Goal: Task Accomplishment & Management: Manage account settings

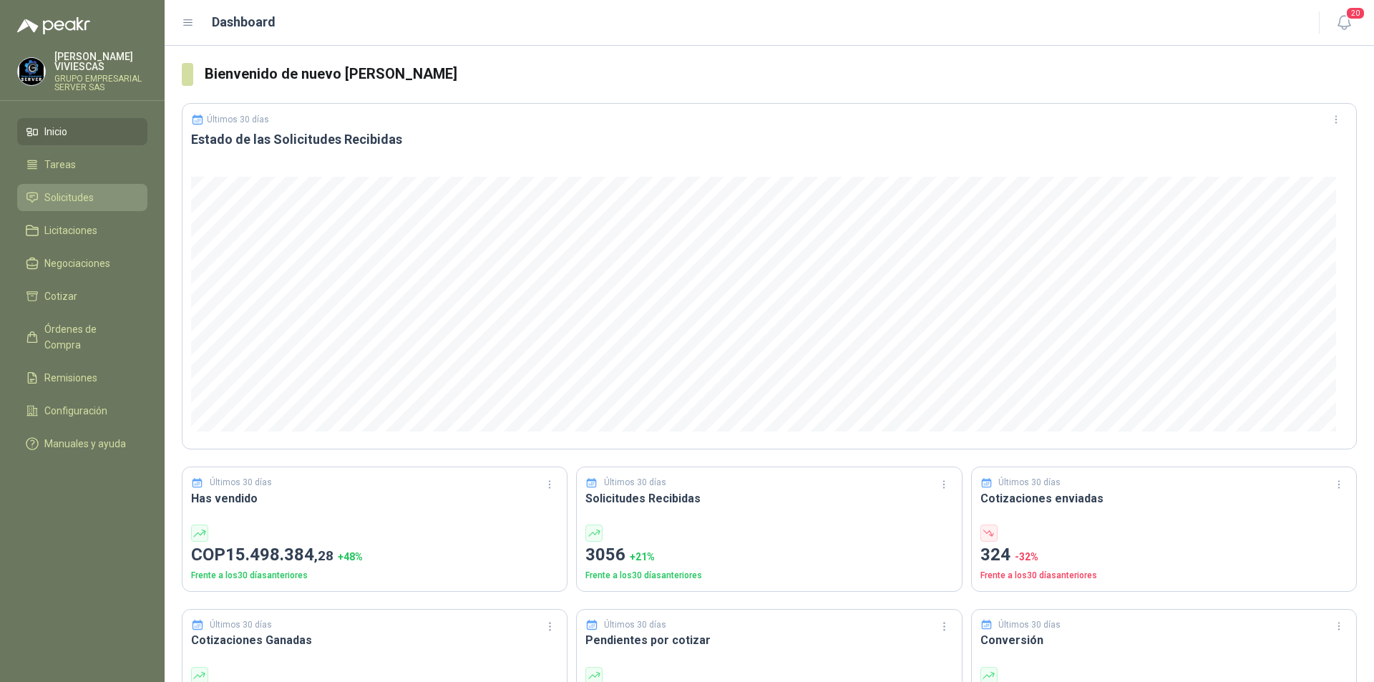
click at [93, 198] on span "Solicitudes" at bounding box center [68, 198] width 49 height 16
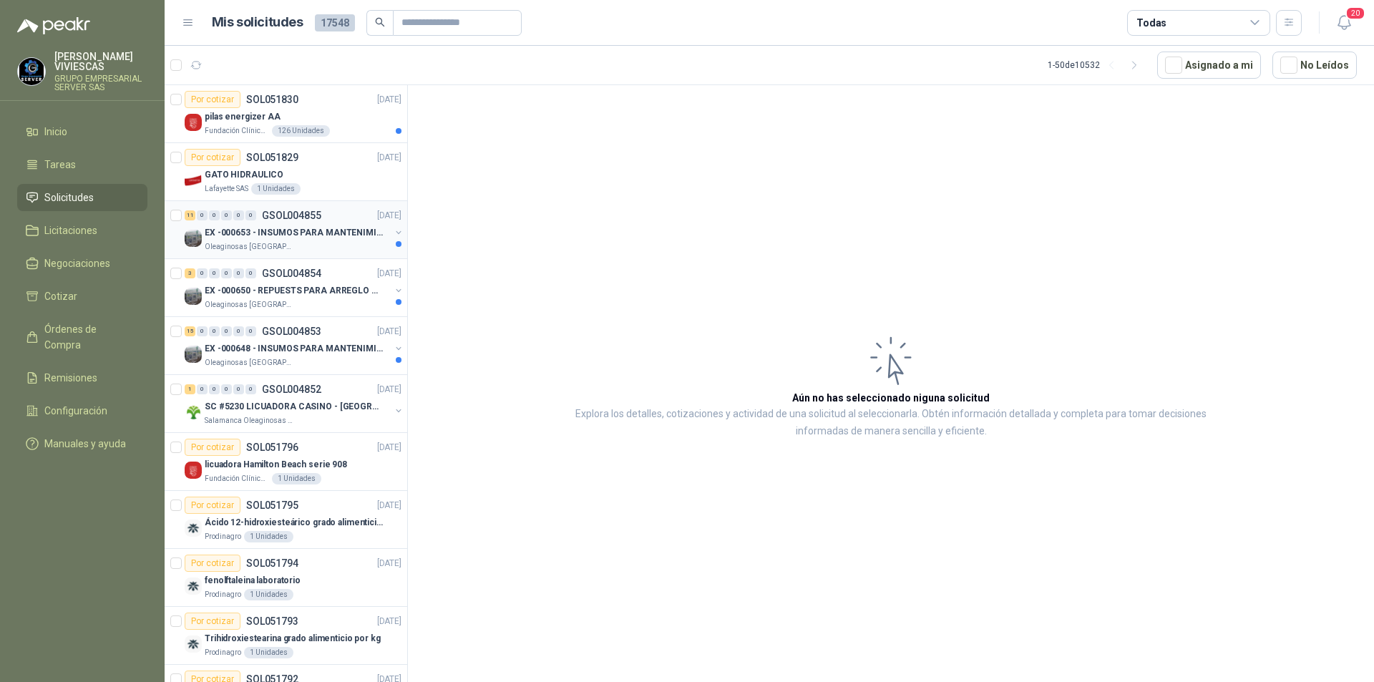
click at [277, 229] on p "EX -000653 - INSUMOS PARA MANTENIMIENTO A CADENAS" at bounding box center [294, 233] width 178 height 14
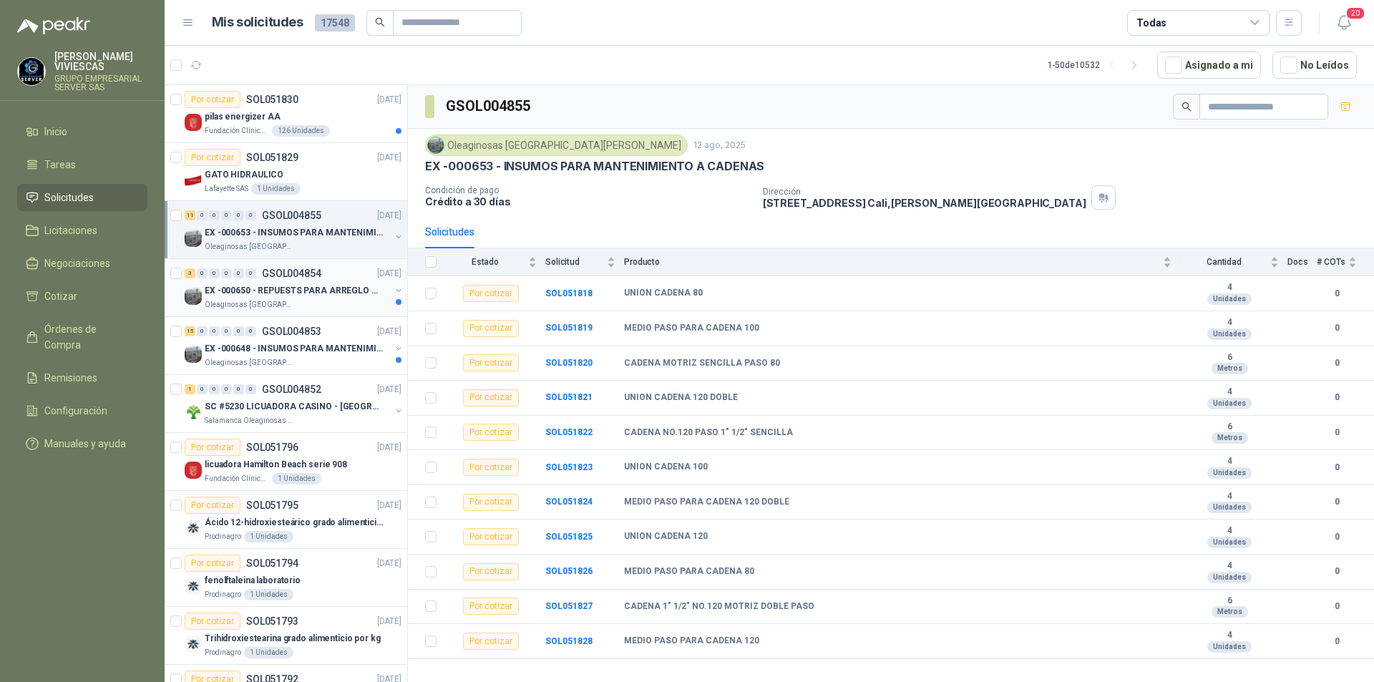
click at [290, 303] on div "Oleaginosas [GEOGRAPHIC_DATA][PERSON_NAME]" at bounding box center [297, 304] width 185 height 11
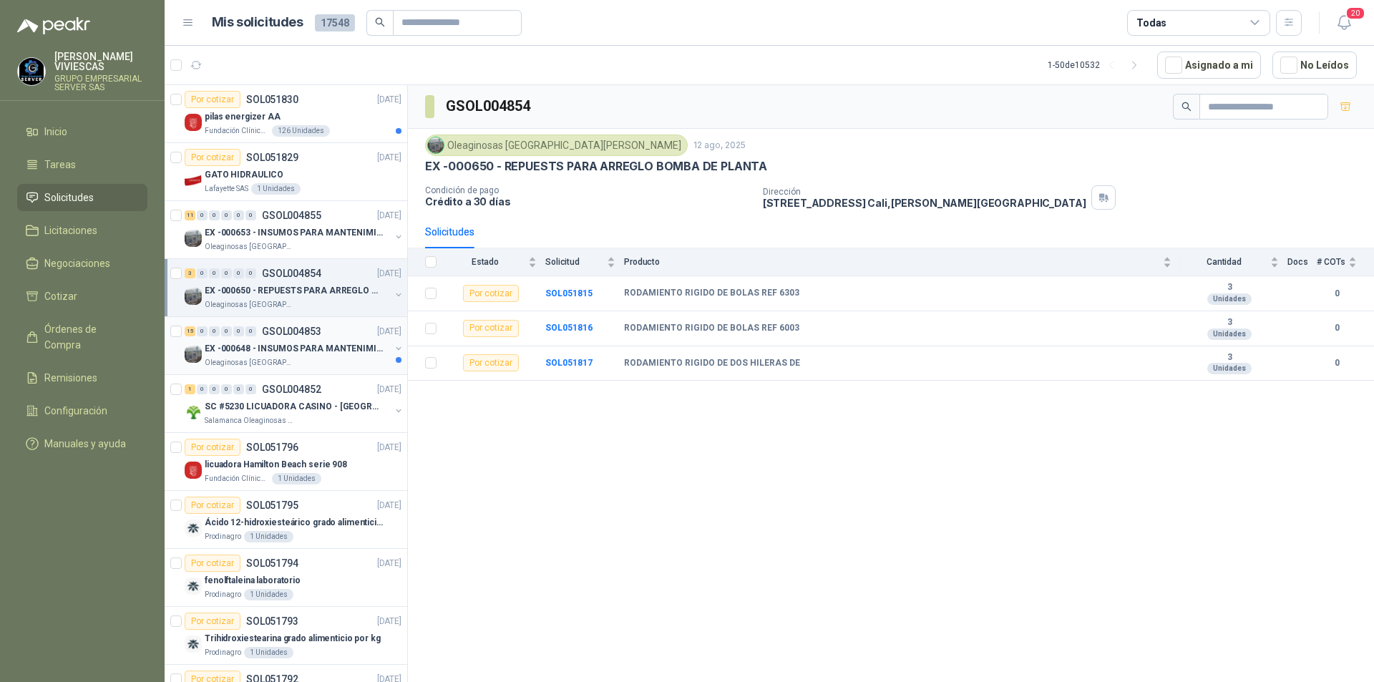
click at [267, 353] on p "EX -000648 - INSUMOS PARA MANTENIMIENITO MECANICO" at bounding box center [294, 349] width 178 height 14
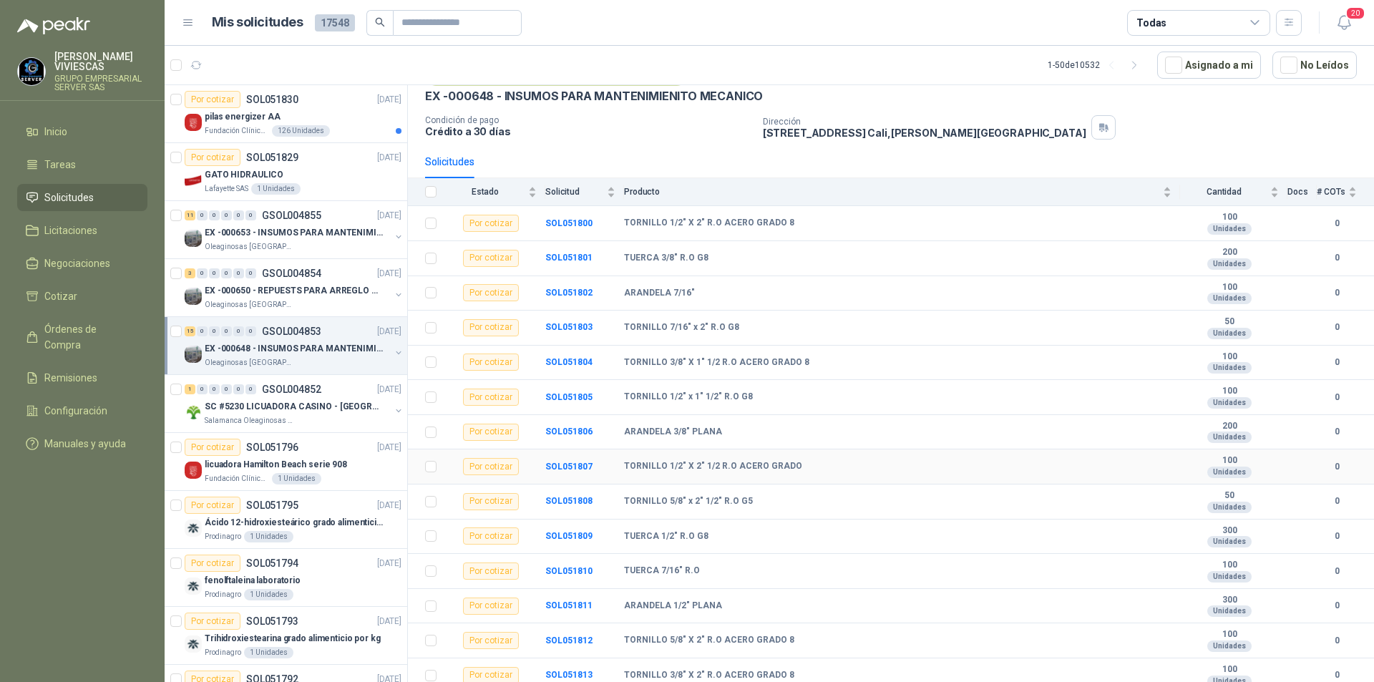
scroll to position [111, 0]
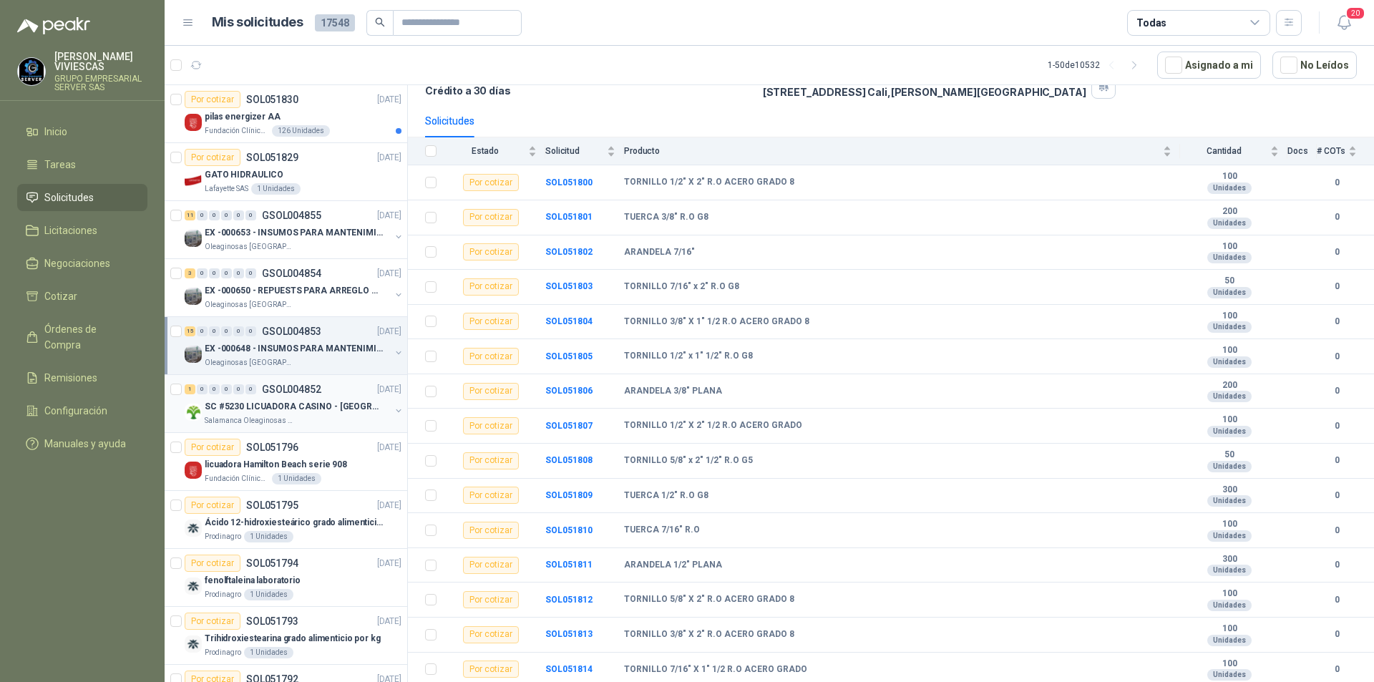
click at [247, 416] on p "Salamanca Oleaginosas SAS" at bounding box center [250, 420] width 90 height 11
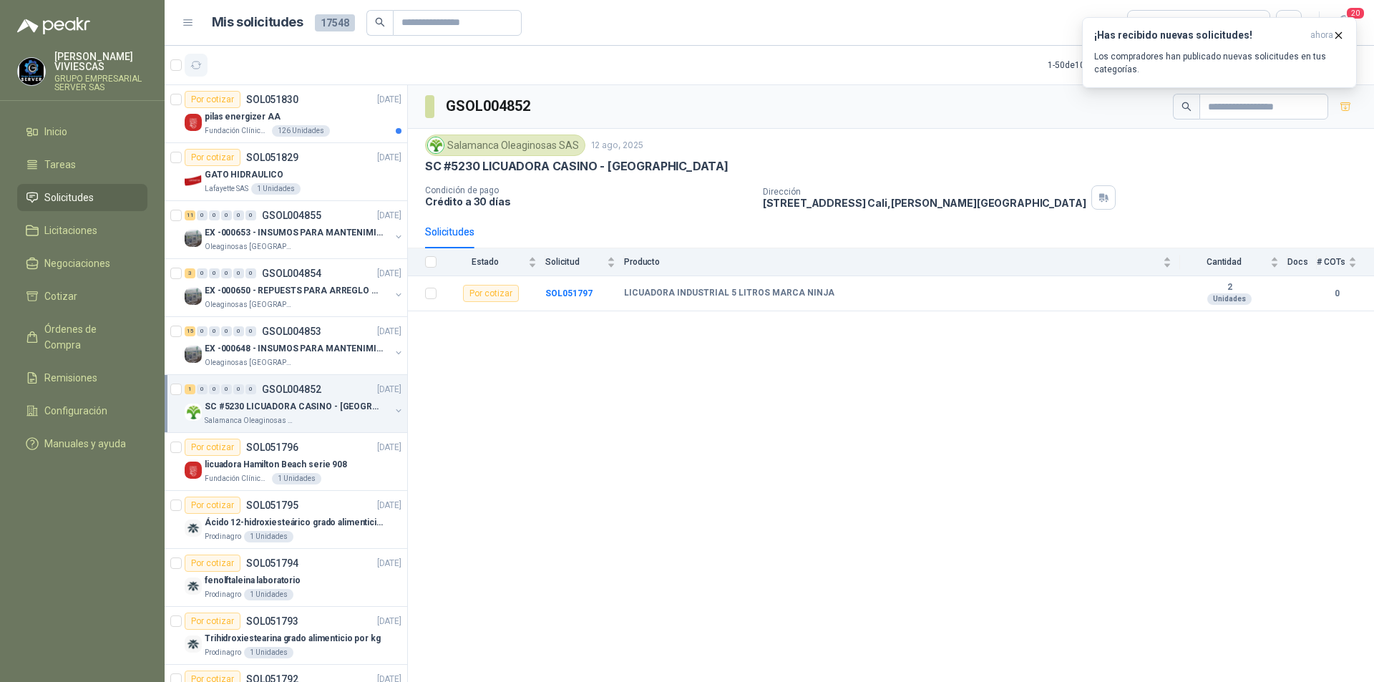
click at [197, 66] on icon "button" at bounding box center [196, 65] width 12 height 12
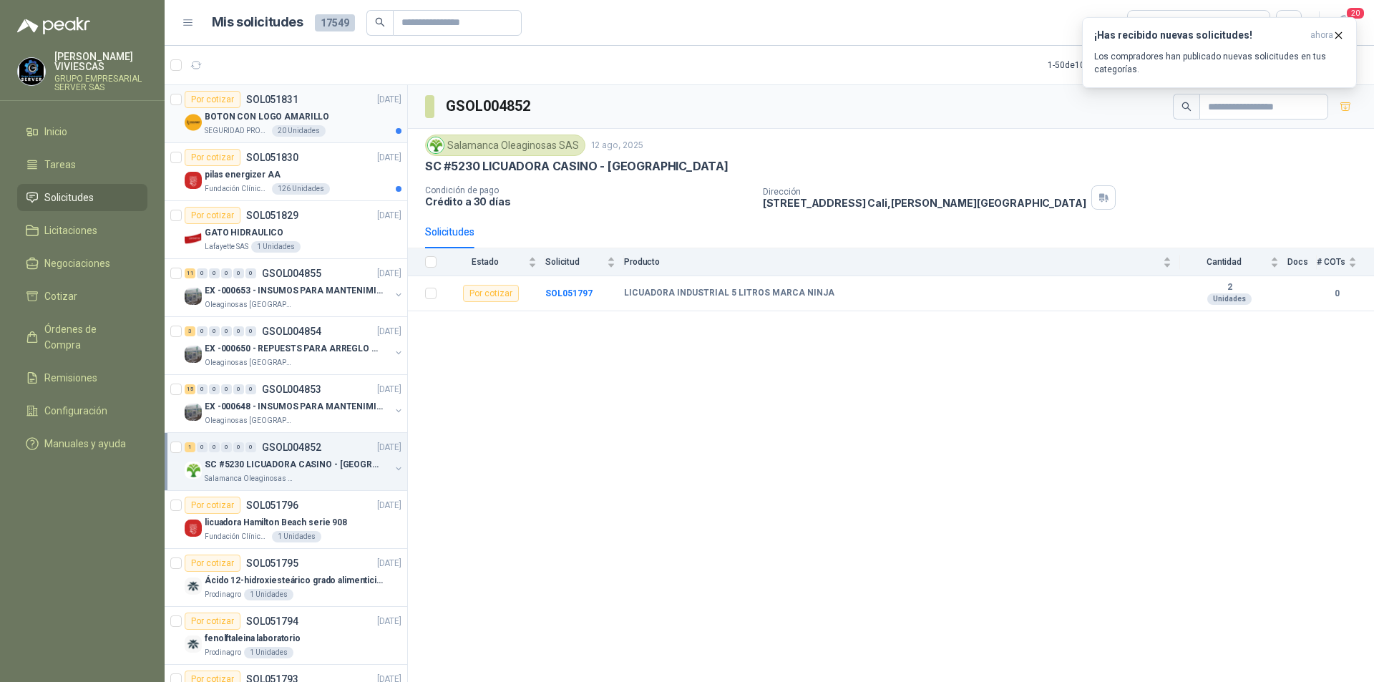
click at [245, 112] on p "BOTON CON LOGO AMARILLO" at bounding box center [267, 117] width 124 height 14
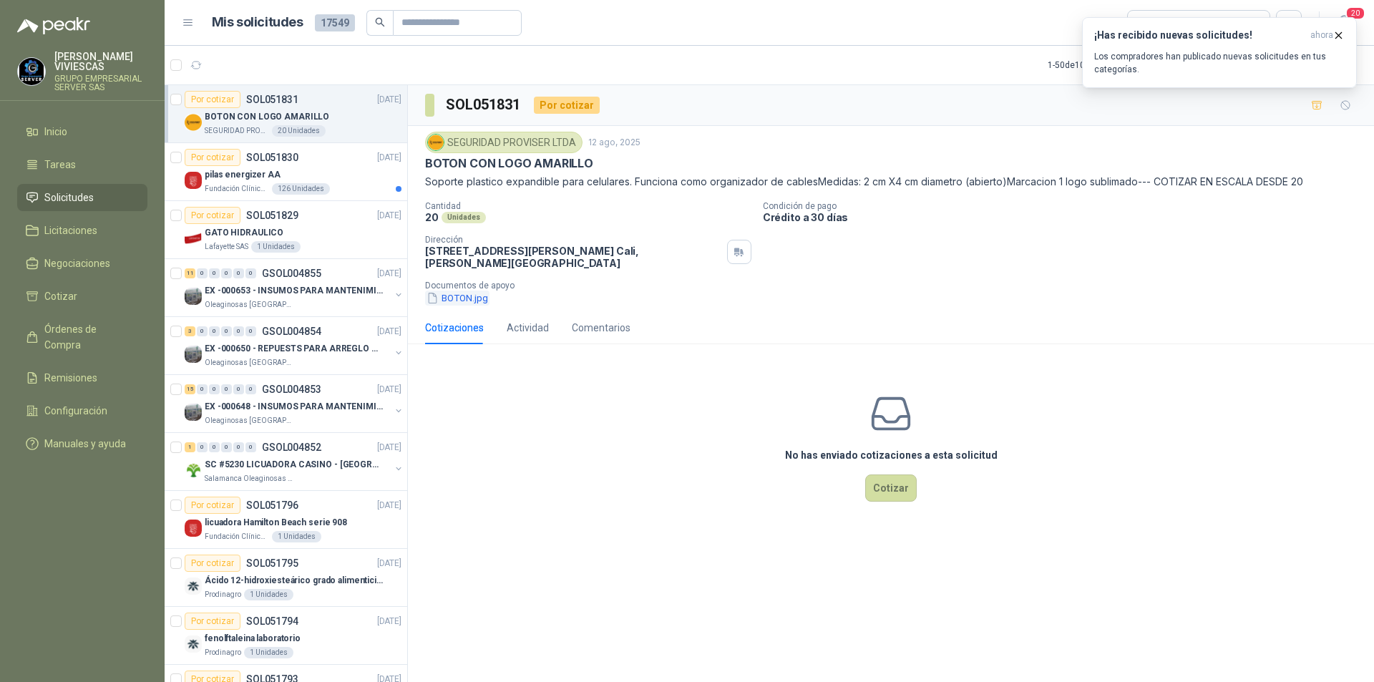
click at [464, 293] on button "BOTON.jpg" at bounding box center [457, 297] width 64 height 15
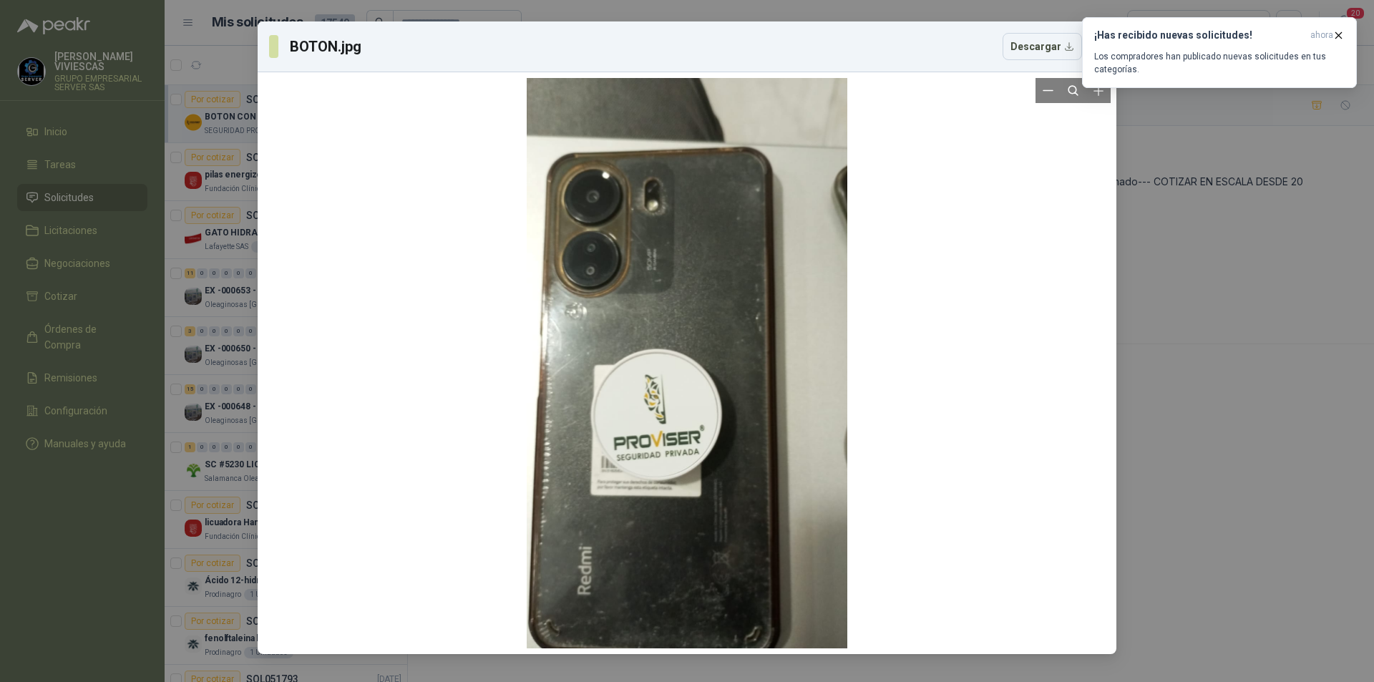
click at [994, 461] on div at bounding box center [686, 363] width 847 height 570
click at [1266, 451] on div "BOTON.jpg Descargar" at bounding box center [687, 341] width 1374 height 682
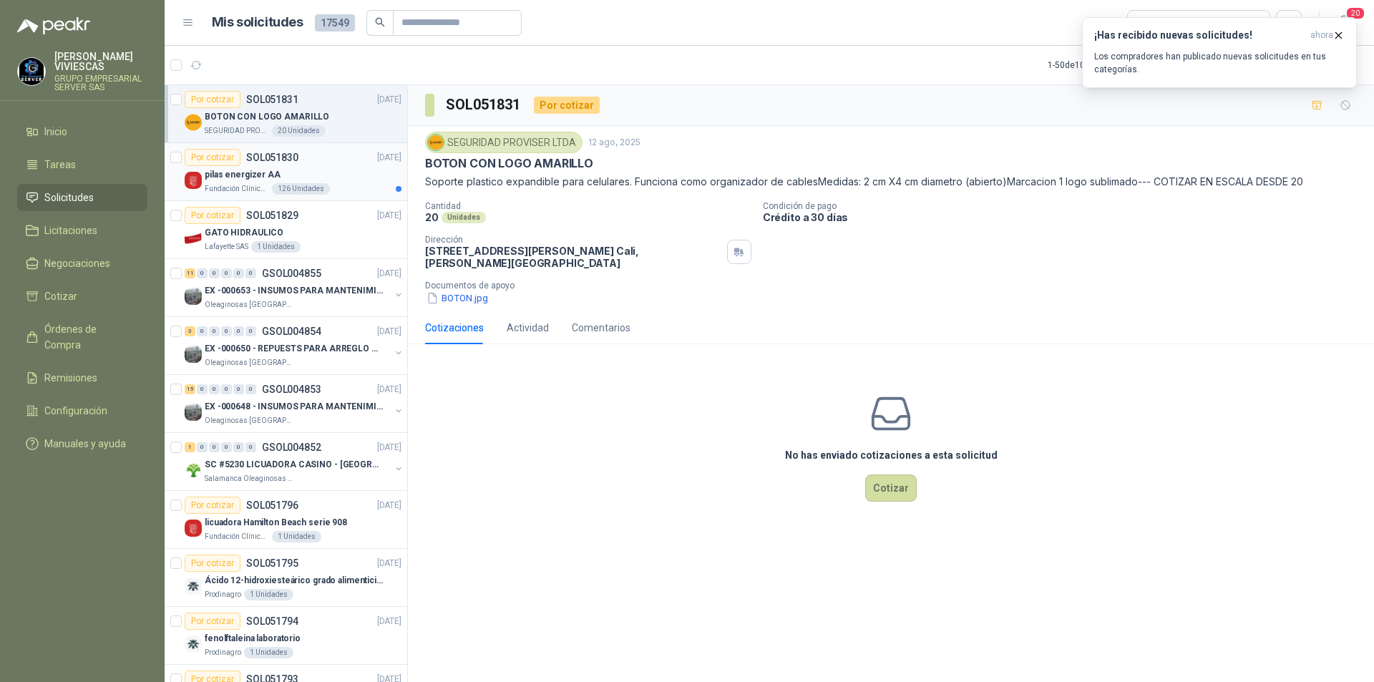
click at [245, 179] on p "pilas energizer AA" at bounding box center [243, 175] width 76 height 14
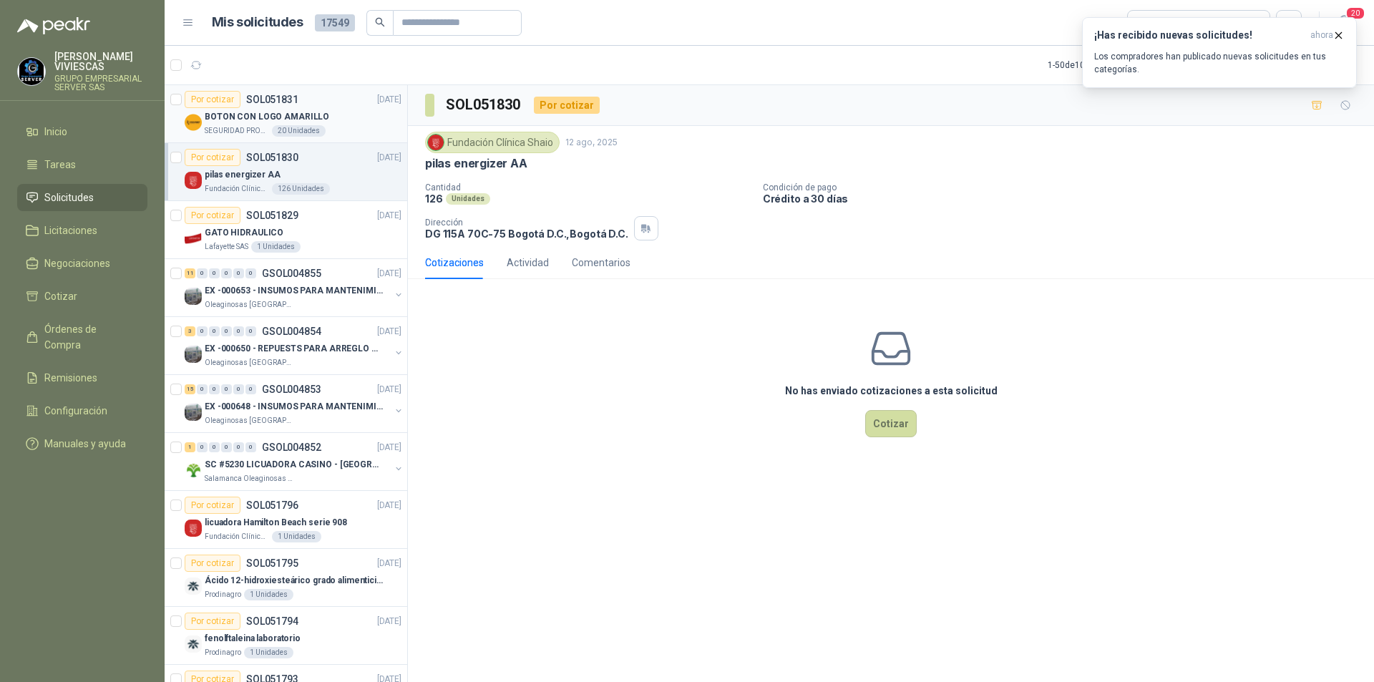
click at [234, 121] on p "BOTON CON LOGO AMARILLO" at bounding box center [267, 117] width 124 height 14
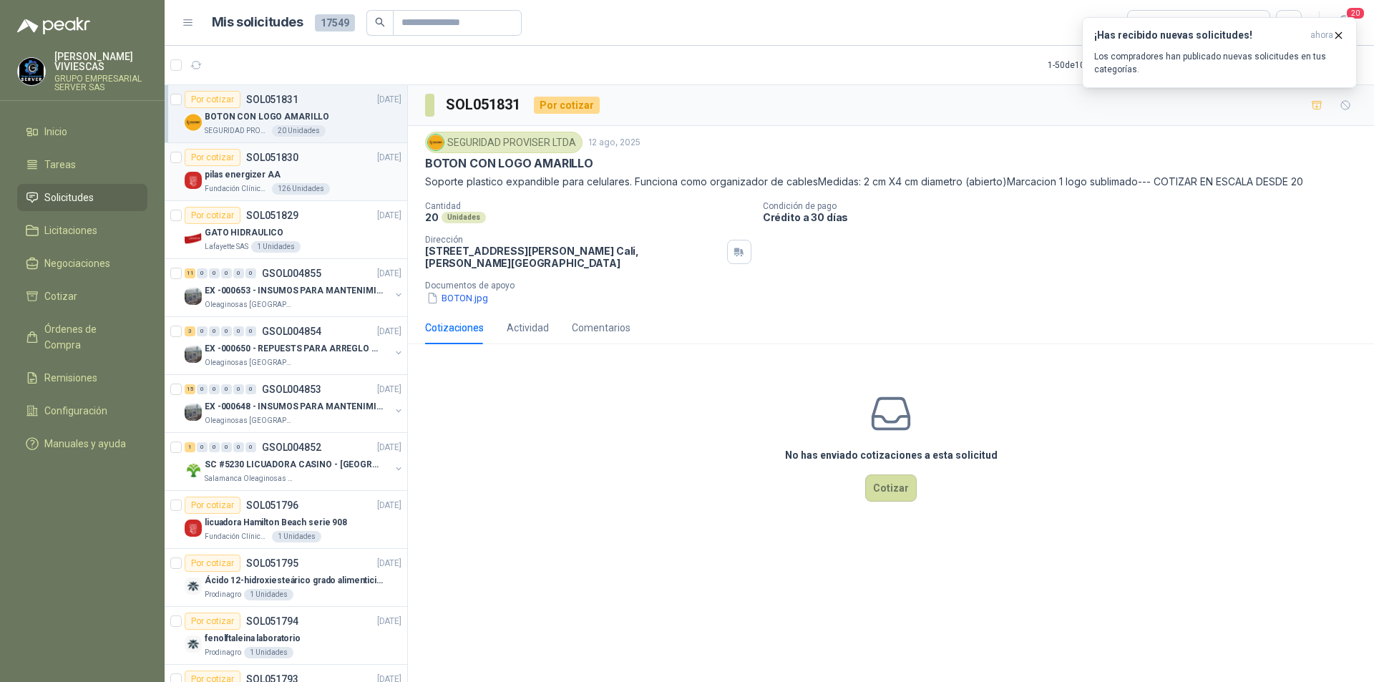
click at [238, 182] on div "pilas energizer AA" at bounding box center [303, 174] width 197 height 17
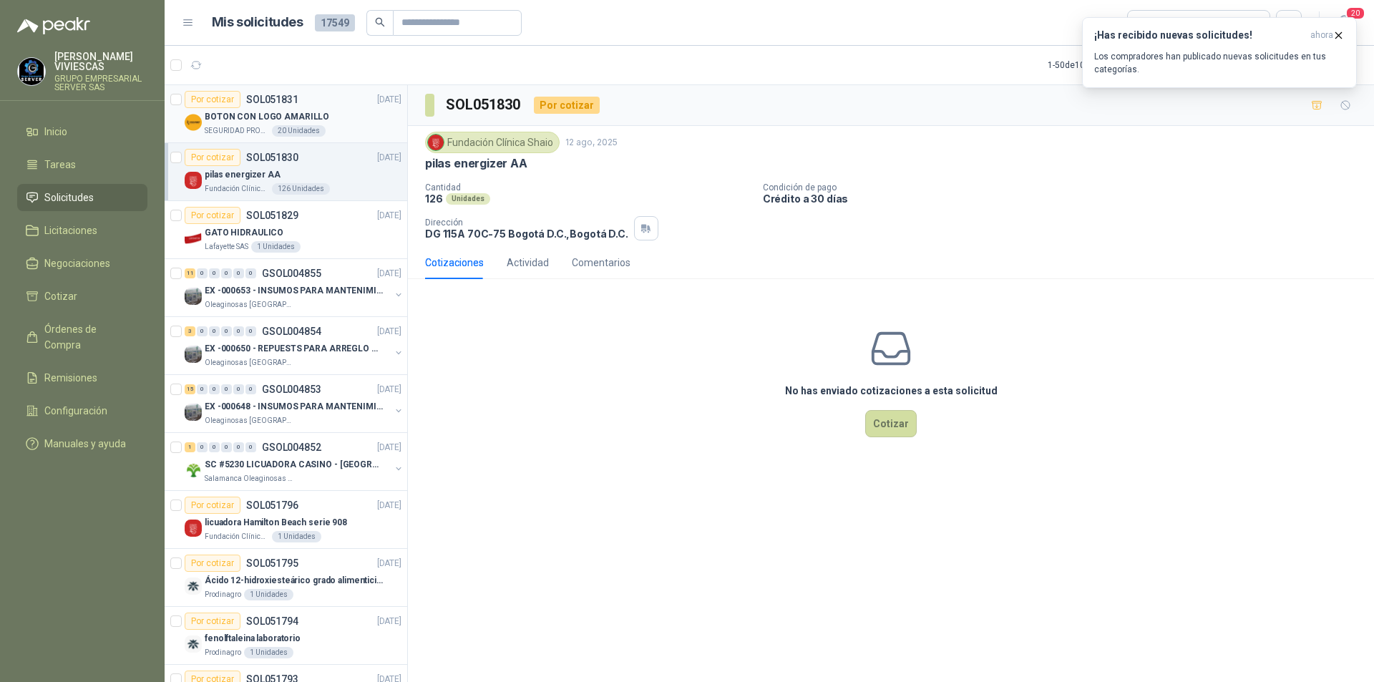
click at [228, 117] on p "BOTON CON LOGO AMARILLO" at bounding box center [267, 117] width 124 height 14
